Goal: Task Accomplishment & Management: Manage account settings

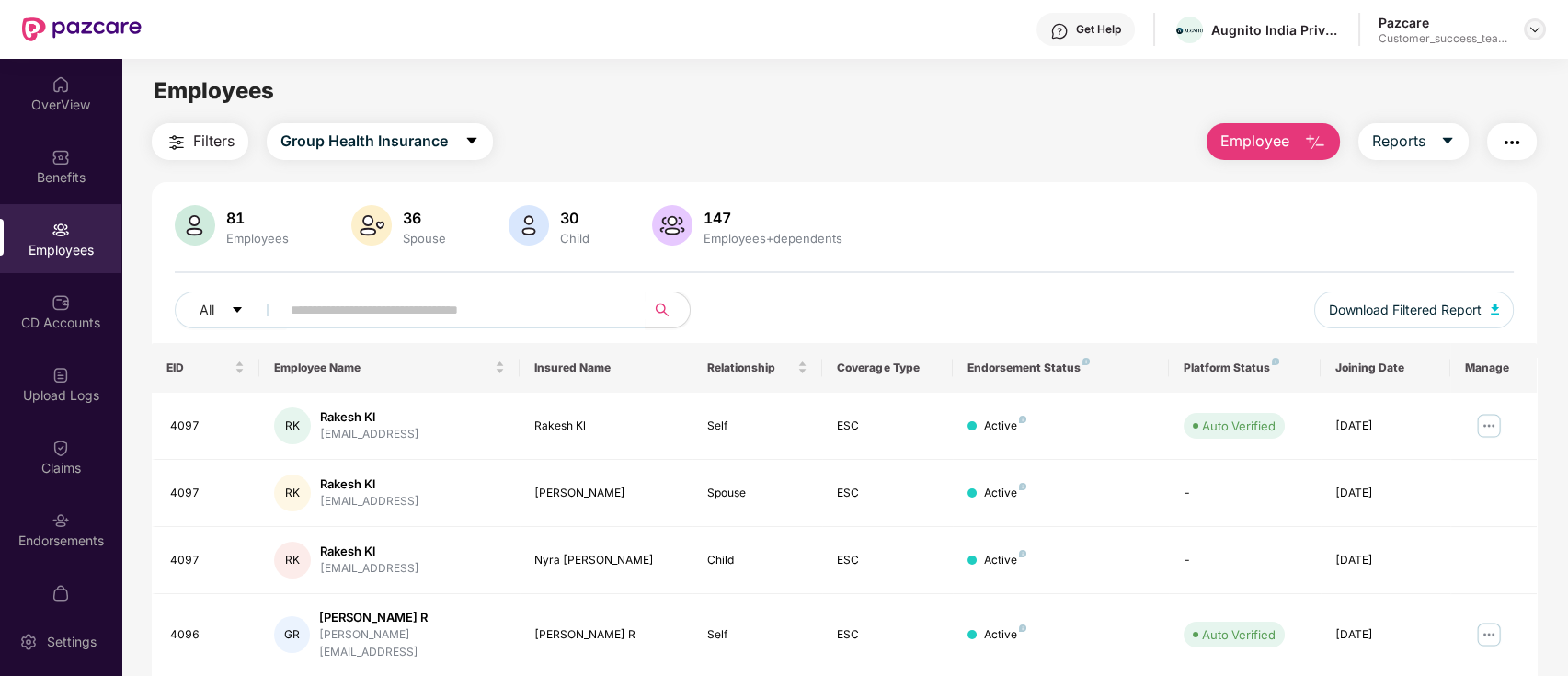
click at [1542, 24] on div at bounding box center [1535, 29] width 22 height 22
click at [1536, 35] on img at bounding box center [1534, 29] width 14 height 14
click at [1533, 29] on img at bounding box center [1534, 29] width 14 height 14
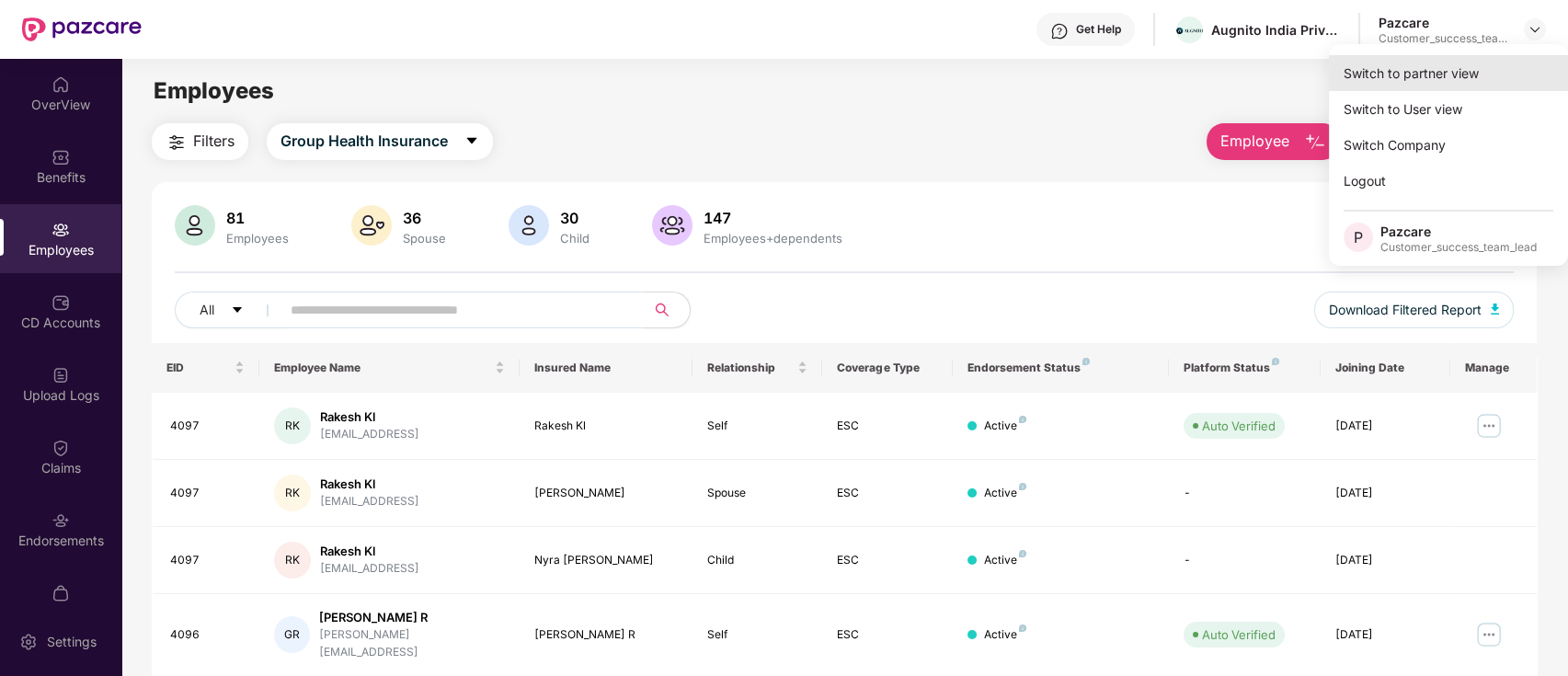
click at [1495, 88] on div "Switch to partner view" at bounding box center [1447, 73] width 239 height 36
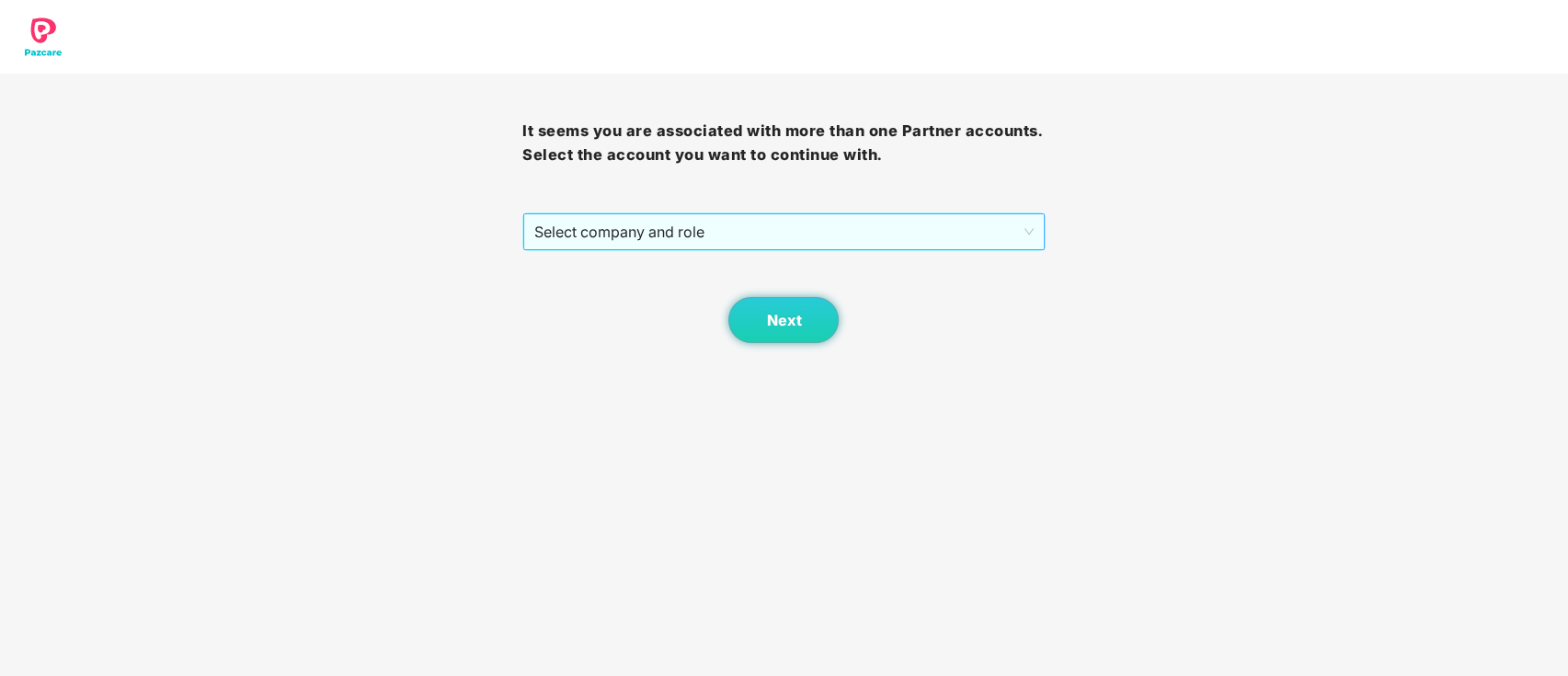
click at [850, 225] on span "Select company and role" at bounding box center [784, 231] width 498 height 35
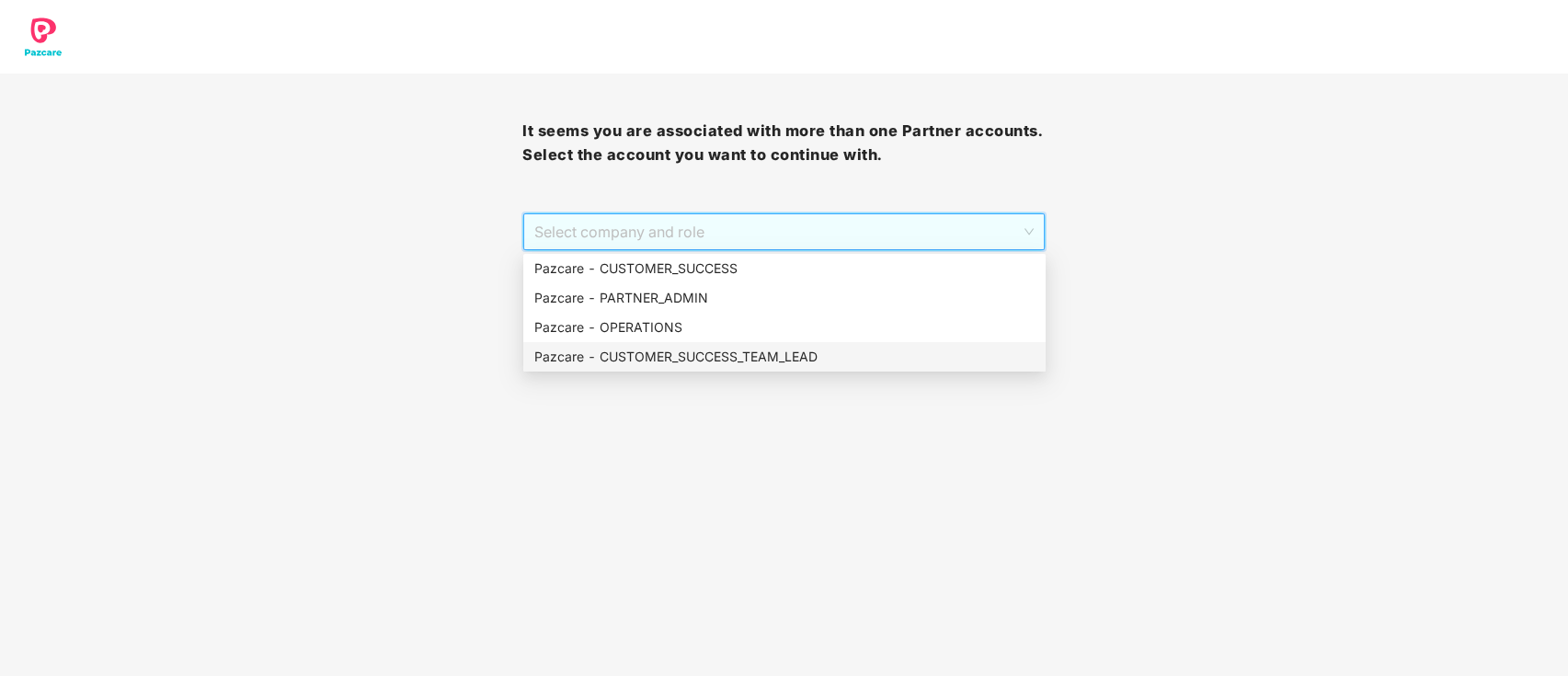
click at [679, 352] on div "Pazcare - CUSTOMER_SUCCESS_TEAM_LEAD" at bounding box center [784, 357] width 500 height 20
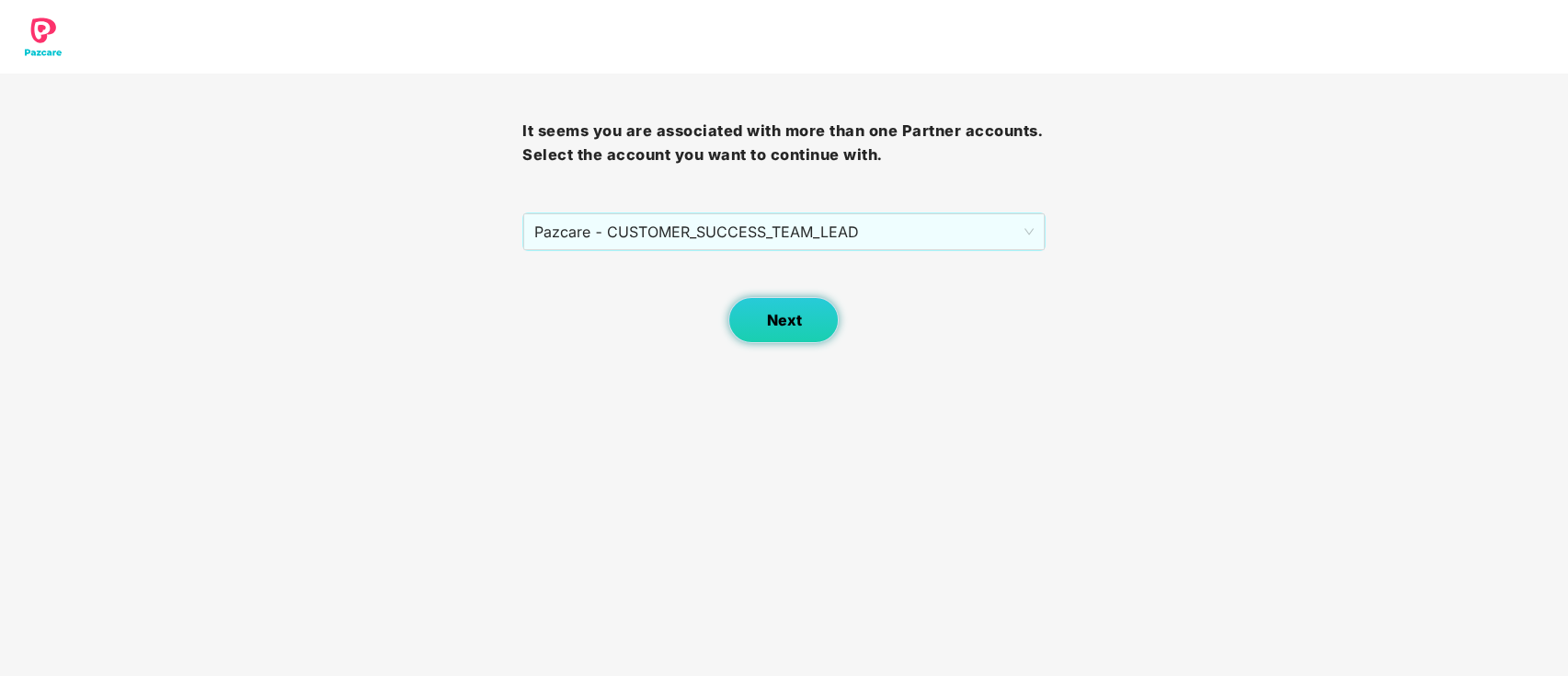
click at [787, 309] on button "Next" at bounding box center [784, 319] width 110 height 46
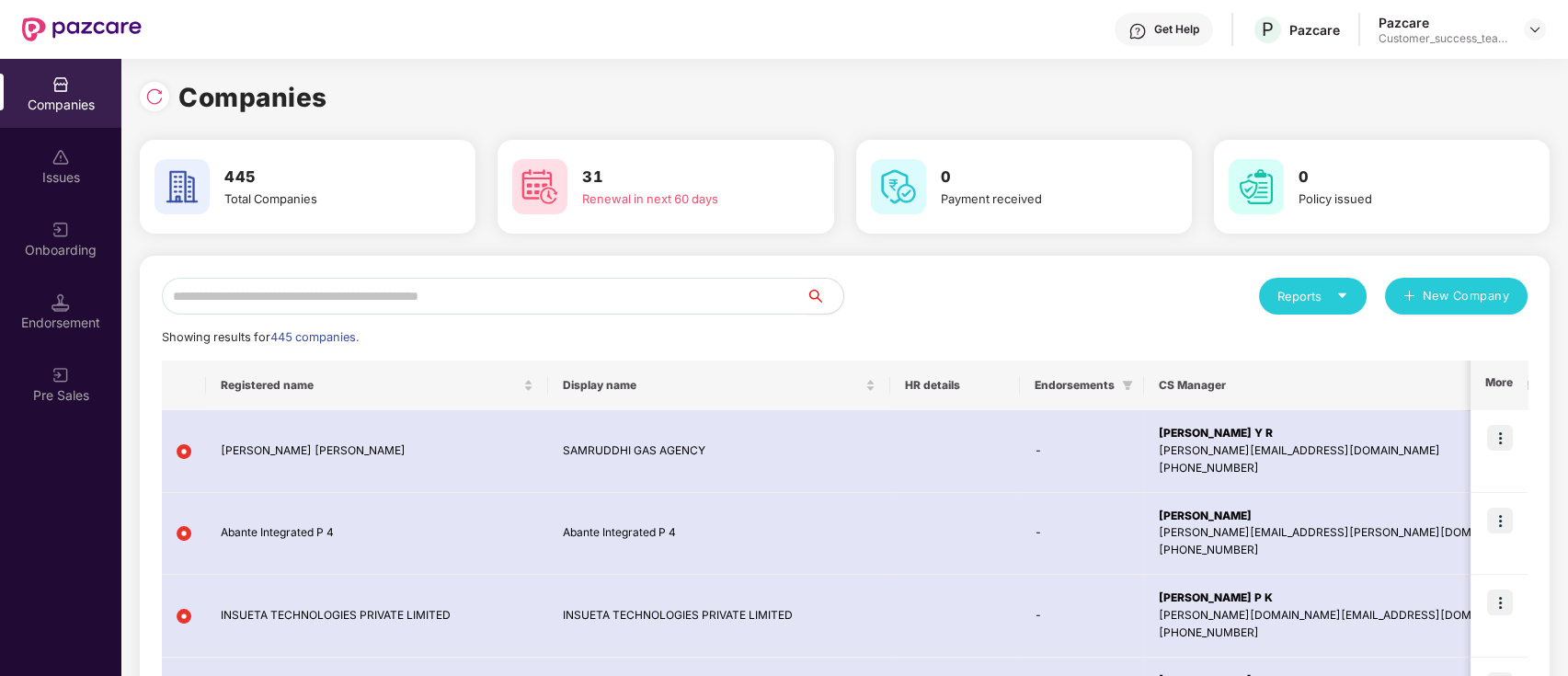
click at [487, 292] on input "text" at bounding box center [484, 296] width 645 height 37
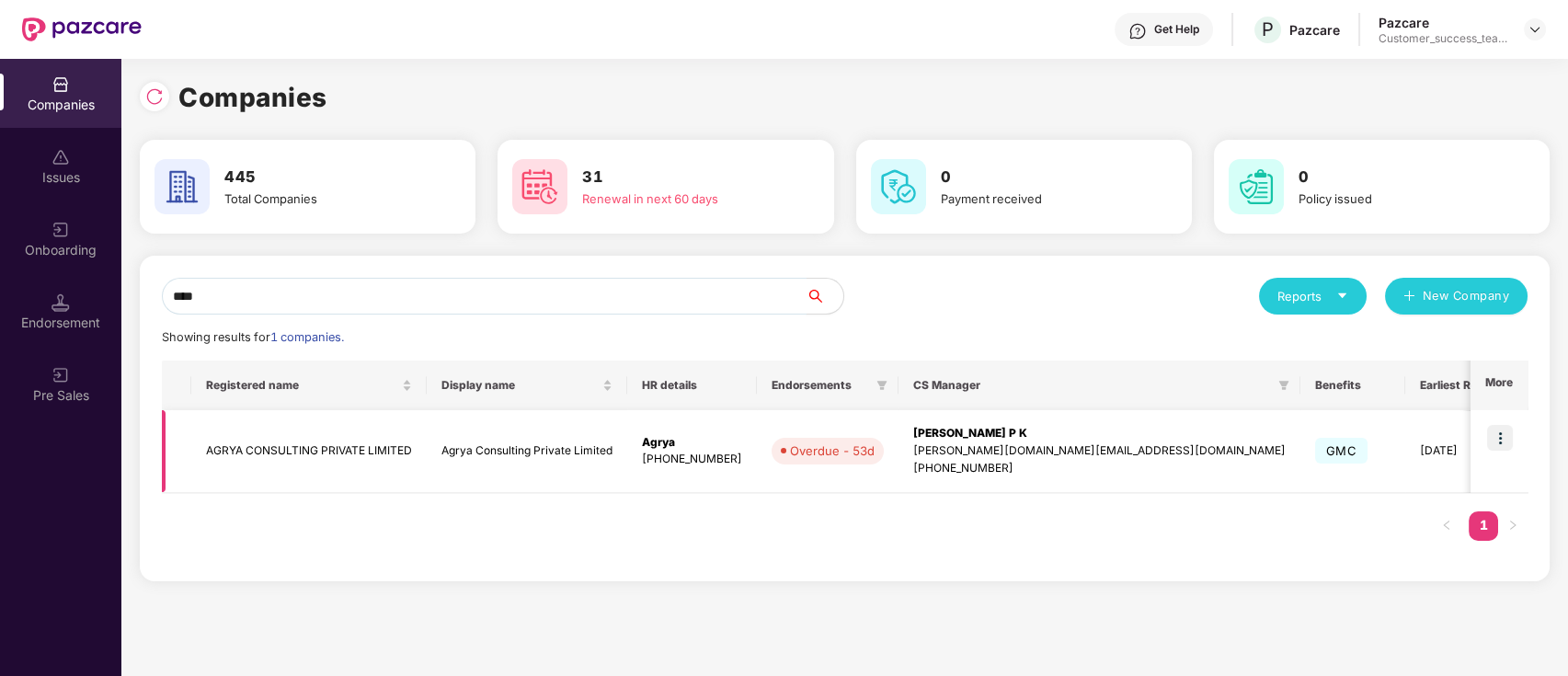
type input "****"
click at [1500, 441] on img at bounding box center [1500, 437] width 26 height 26
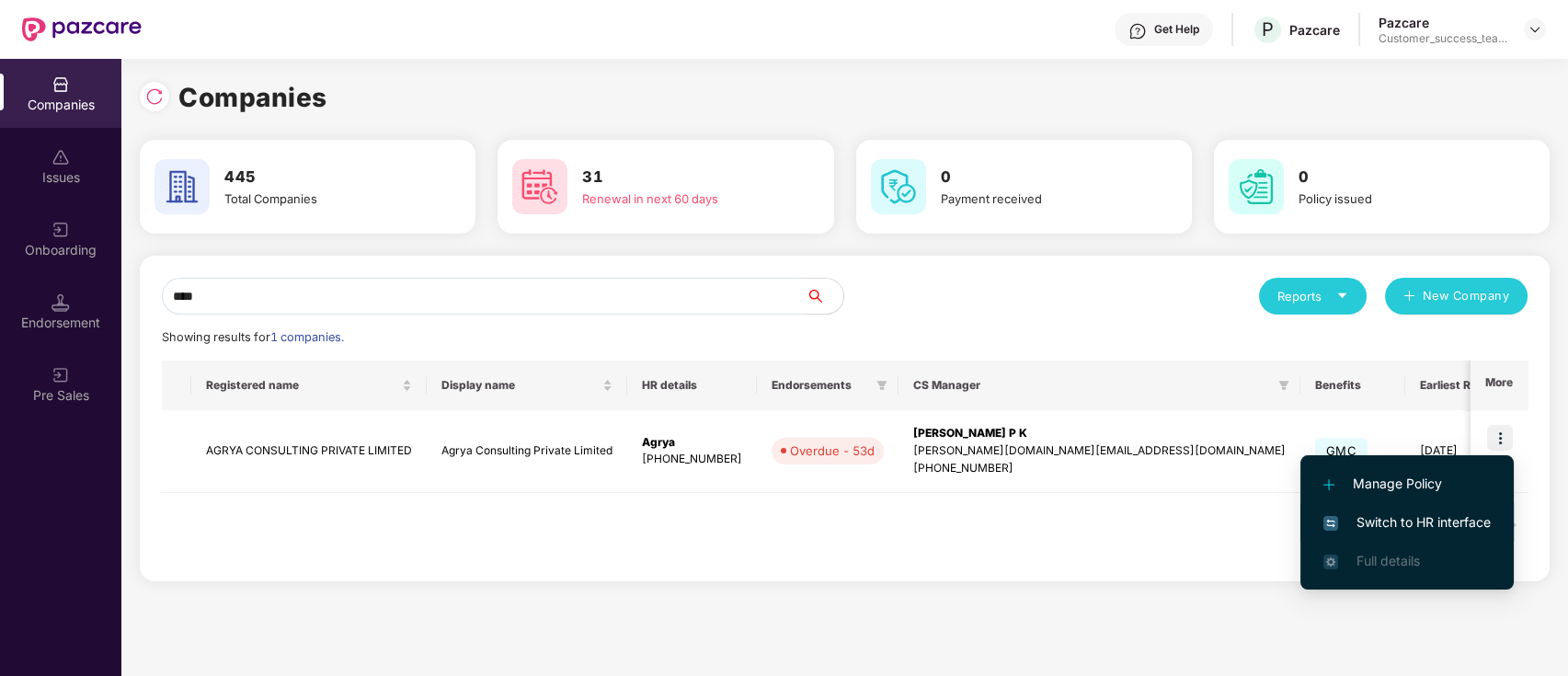
click at [1464, 525] on span "Switch to HR interface" at bounding box center [1407, 522] width 167 height 20
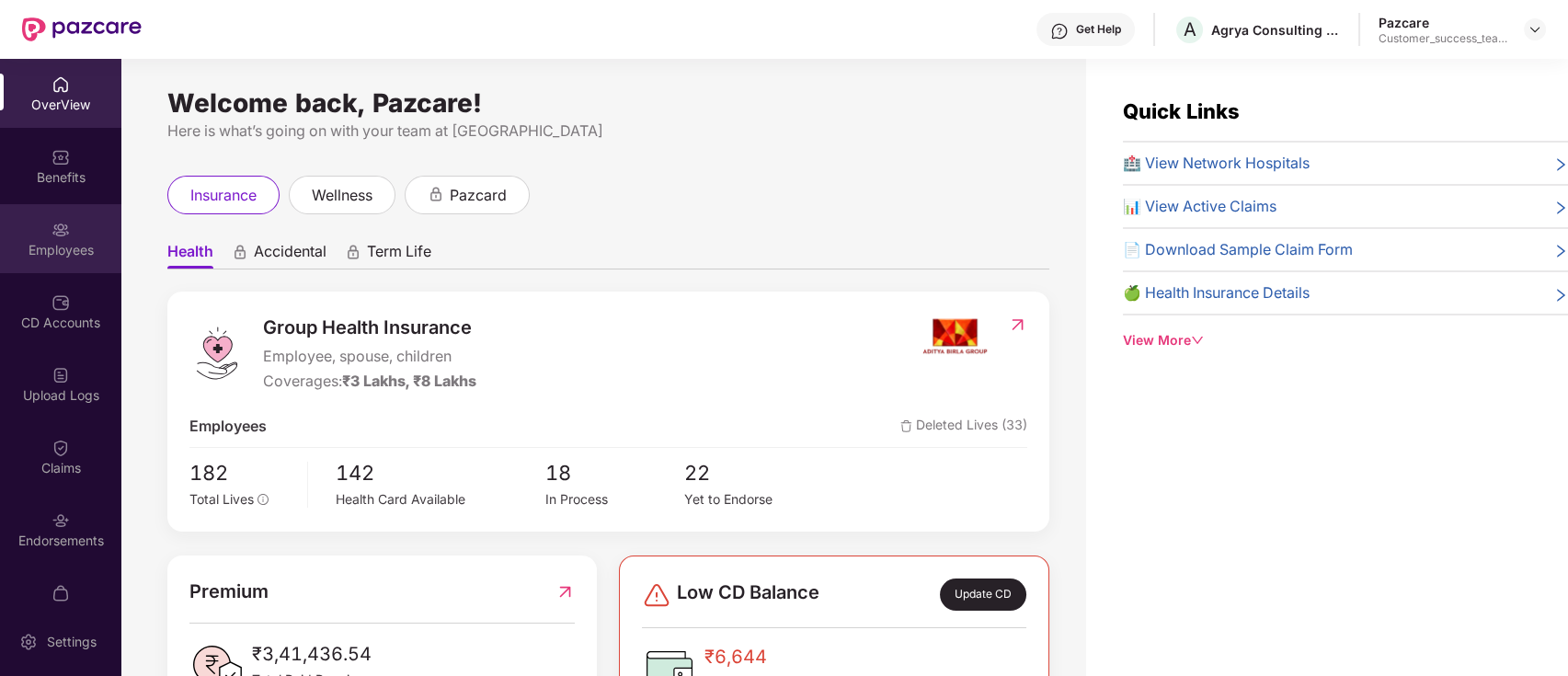
click at [46, 255] on div "Employees" at bounding box center [61, 249] width 122 height 18
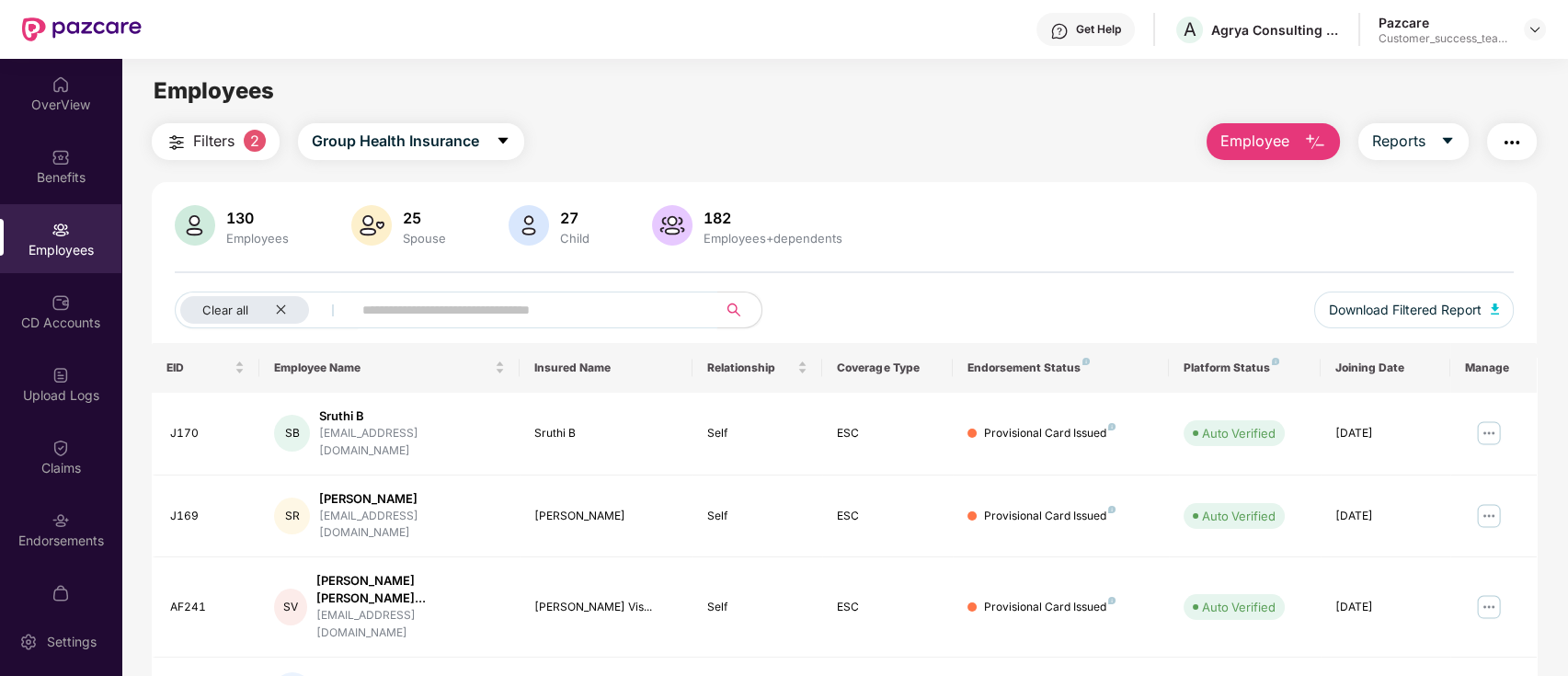
click at [447, 296] on input "text" at bounding box center [527, 309] width 330 height 28
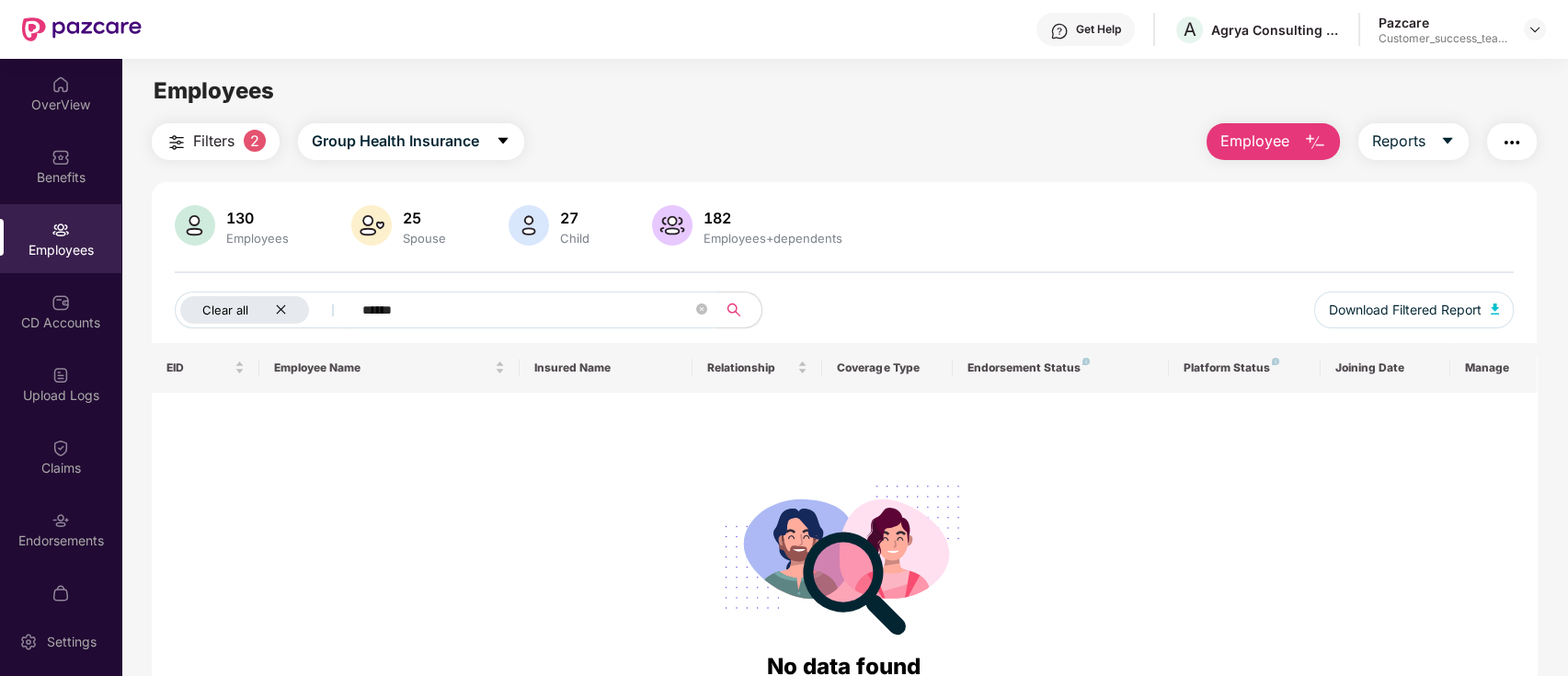
type input "******"
click at [280, 303] on icon "close" at bounding box center [281, 309] width 12 height 12
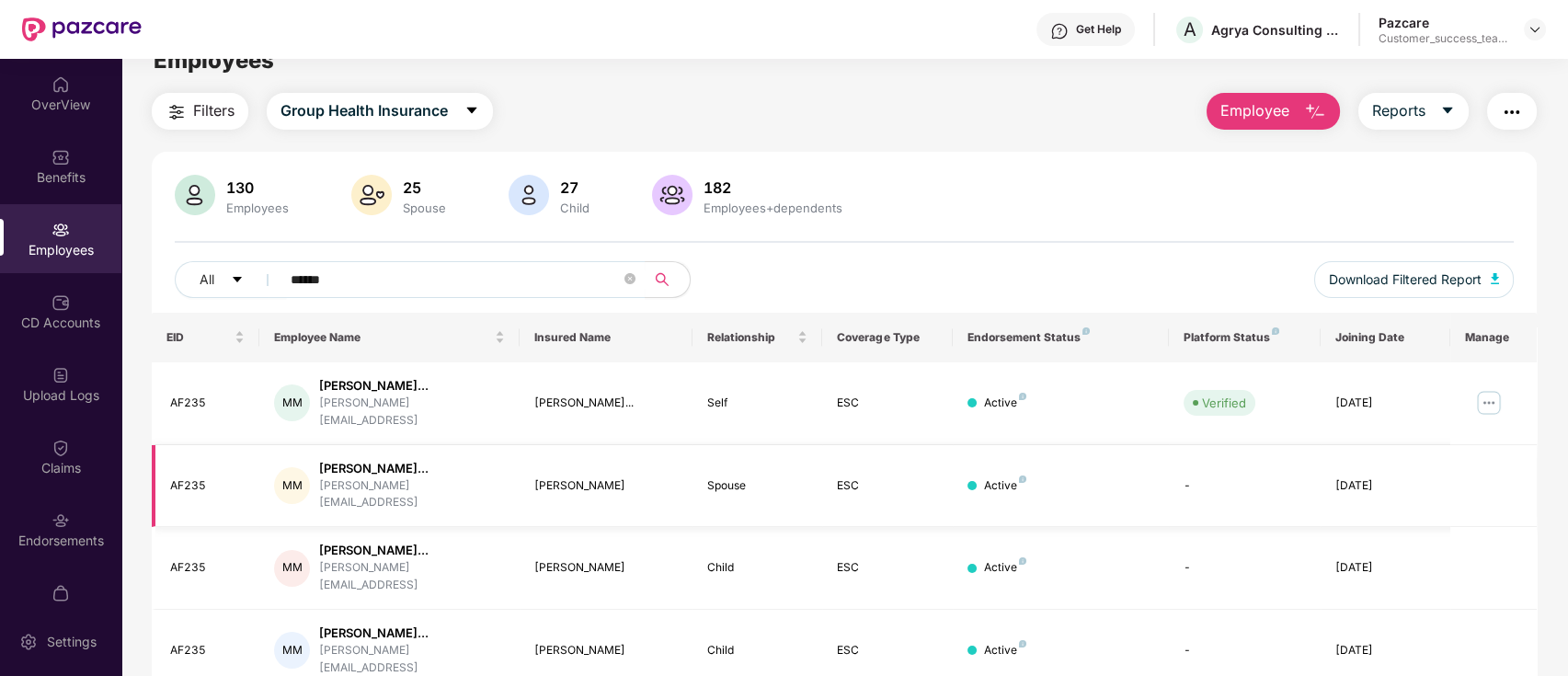
scroll to position [59, 0]
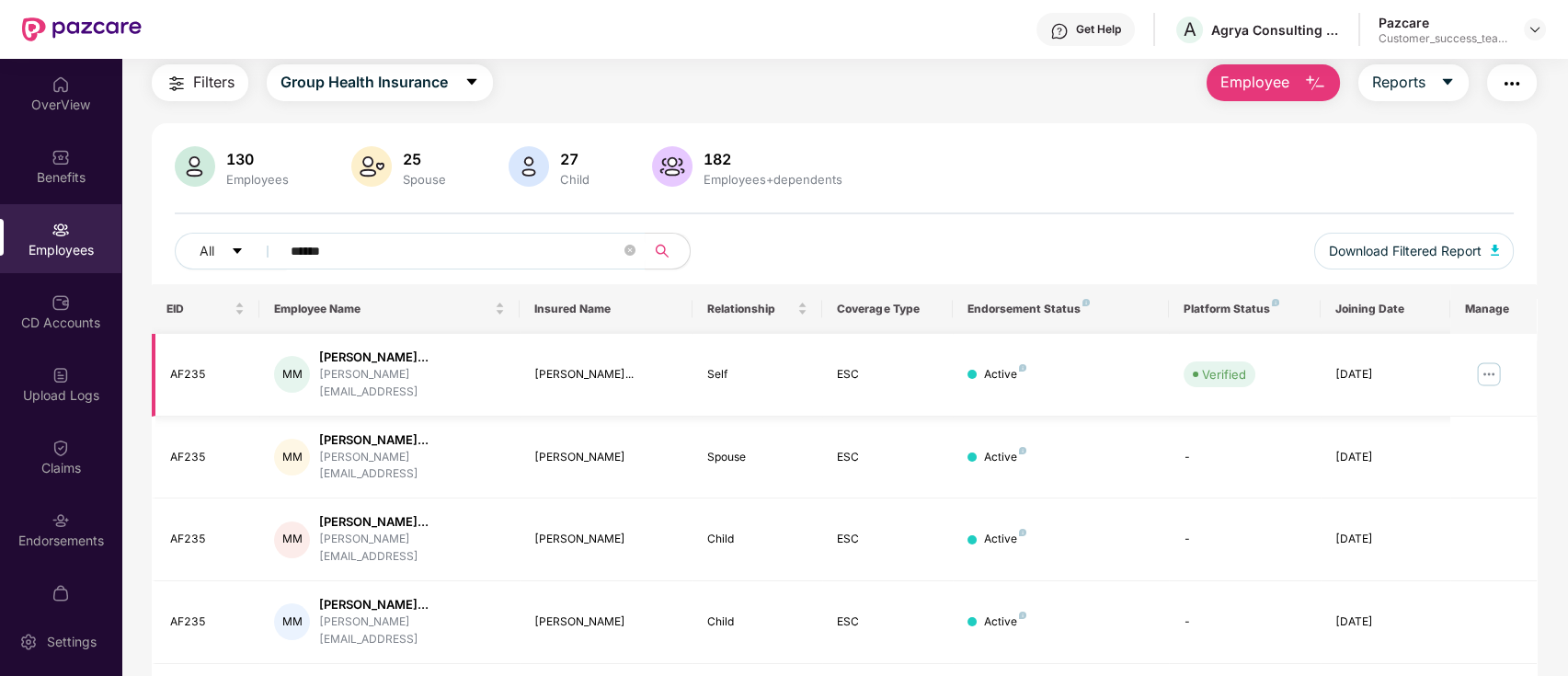
click at [1489, 371] on img at bounding box center [1488, 374] width 29 height 29
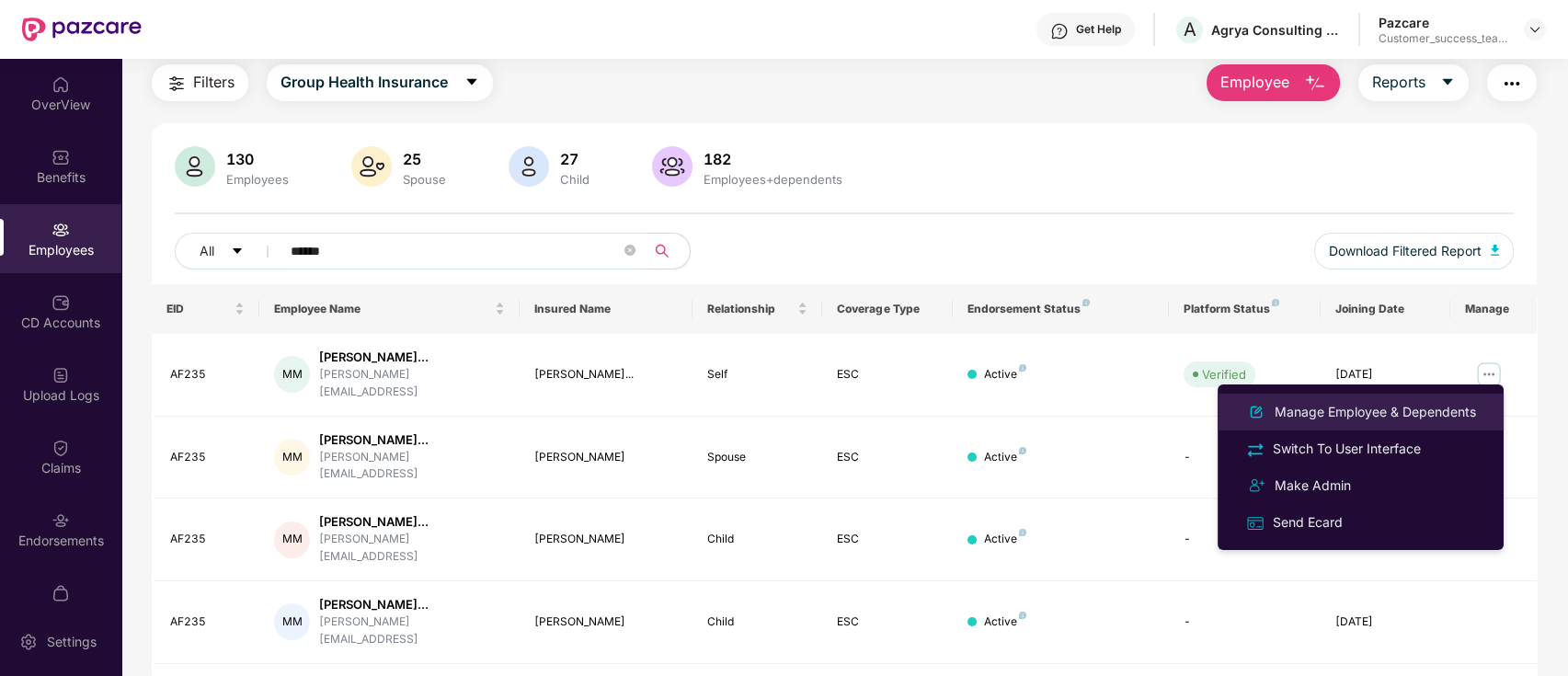
click at [1438, 419] on div "Manage Employee & Dependents" at bounding box center [1376, 412] width 209 height 20
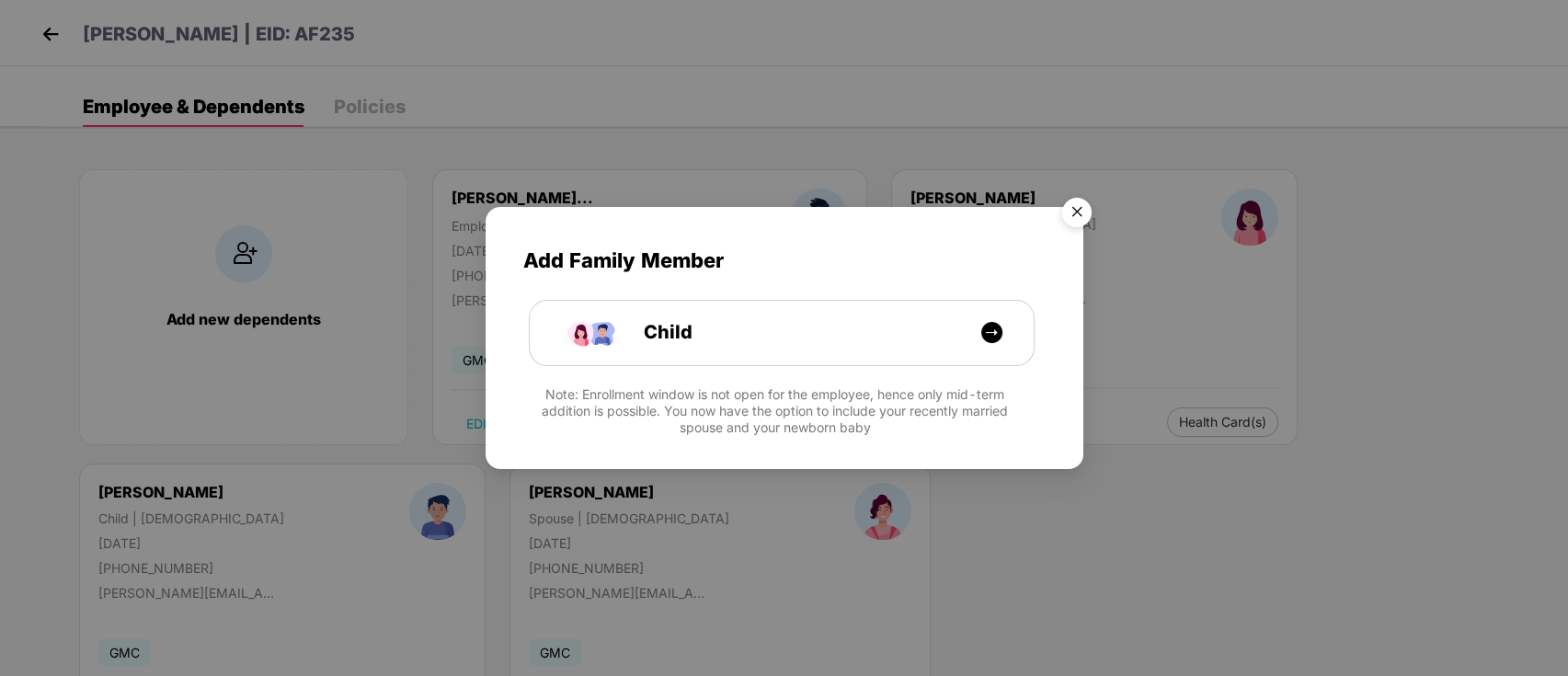
click at [1078, 220] on img "Close" at bounding box center [1076, 215] width 51 height 51
